Goal: Navigation & Orientation: Find specific page/section

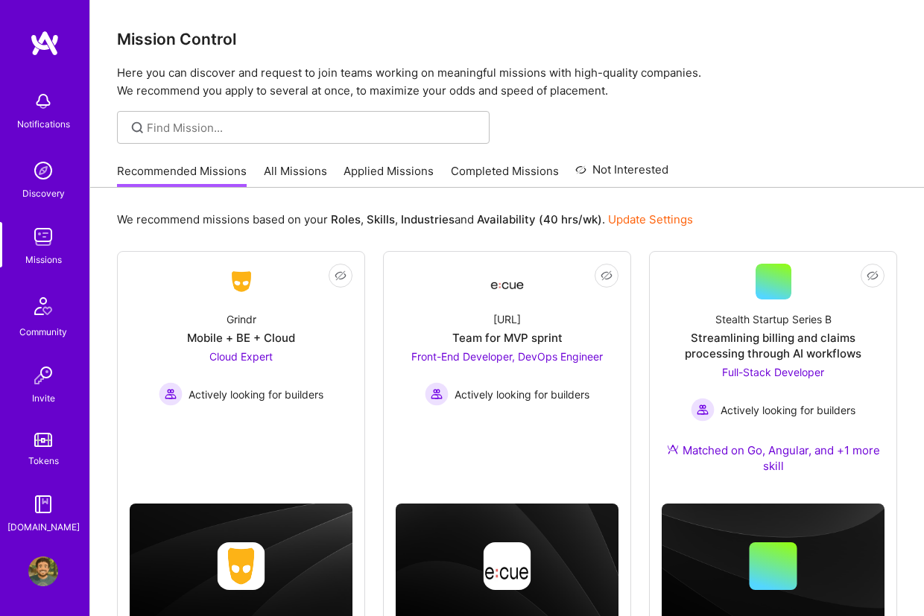
scroll to position [149, 0]
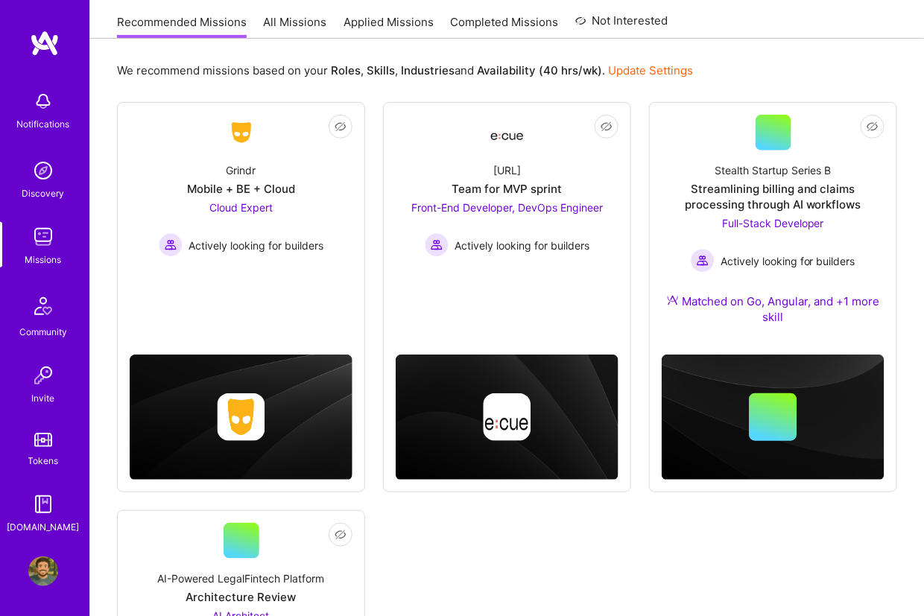
click at [15, 124] on div "Notifications" at bounding box center [43, 108] width 92 height 51
click at [51, 33] on img at bounding box center [45, 43] width 30 height 27
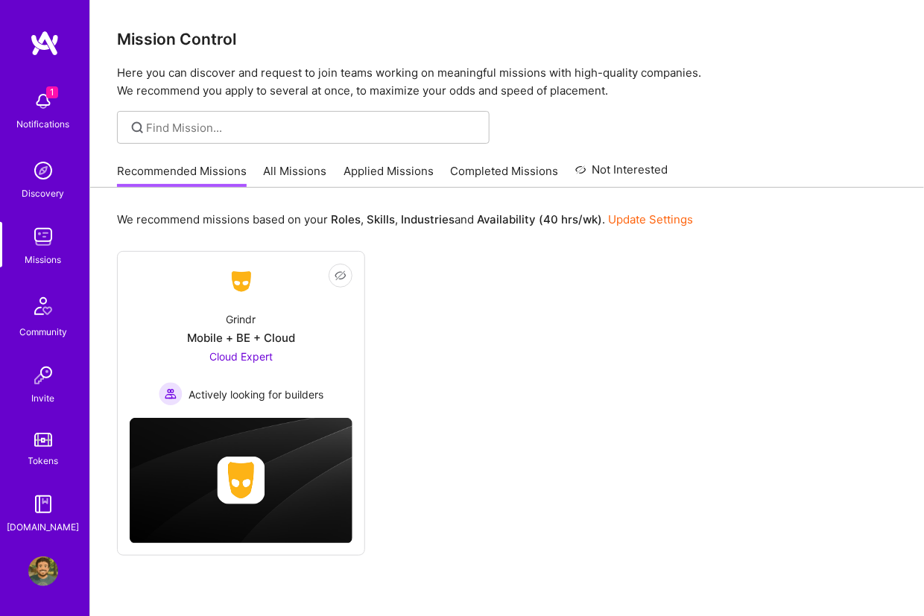
click at [46, 95] on span "1" at bounding box center [52, 92] width 12 height 12
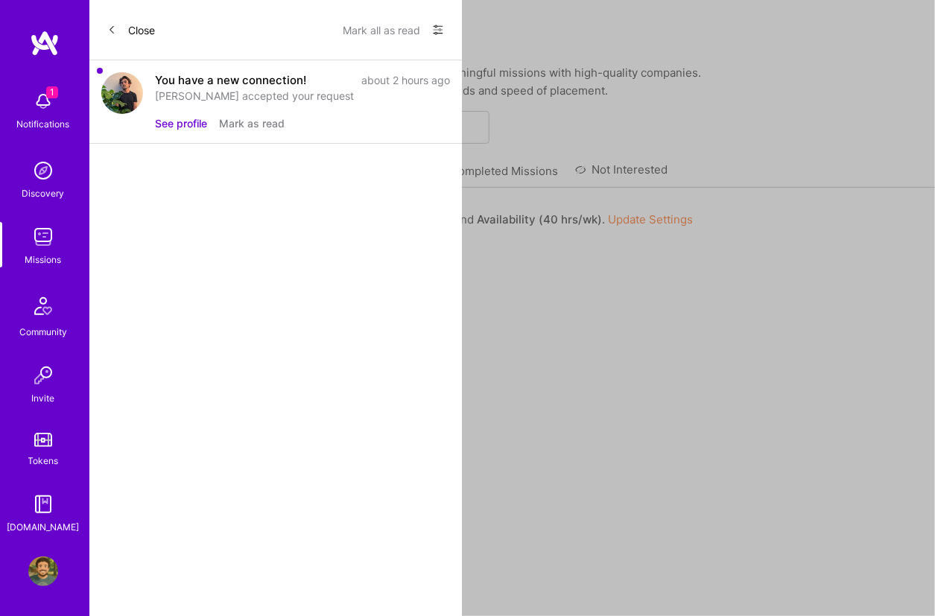
click at [265, 122] on button "Mark as read" at bounding box center [252, 123] width 66 height 16
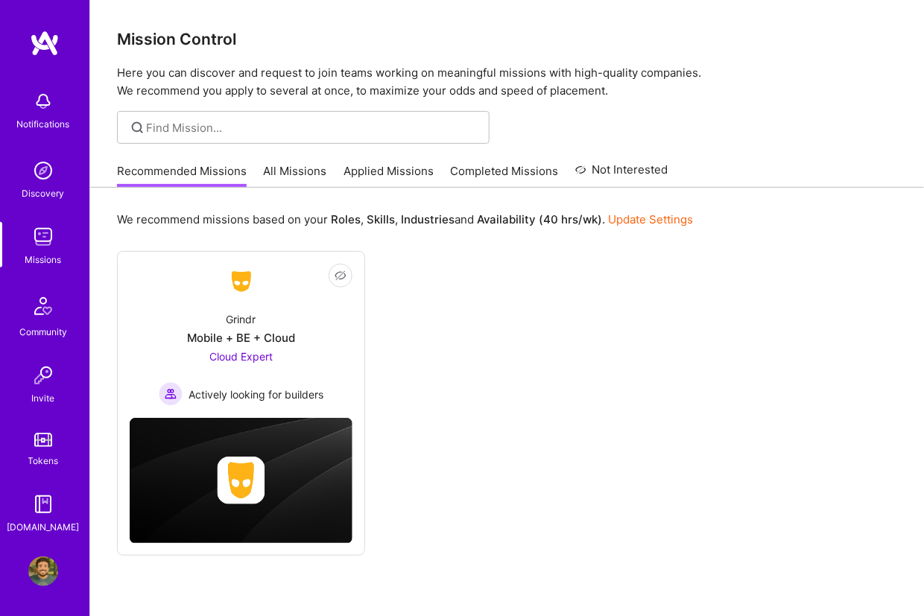
click at [54, 99] on img at bounding box center [43, 101] width 30 height 30
click at [51, 39] on img at bounding box center [45, 43] width 30 height 27
